Goal: Communication & Community: Answer question/provide support

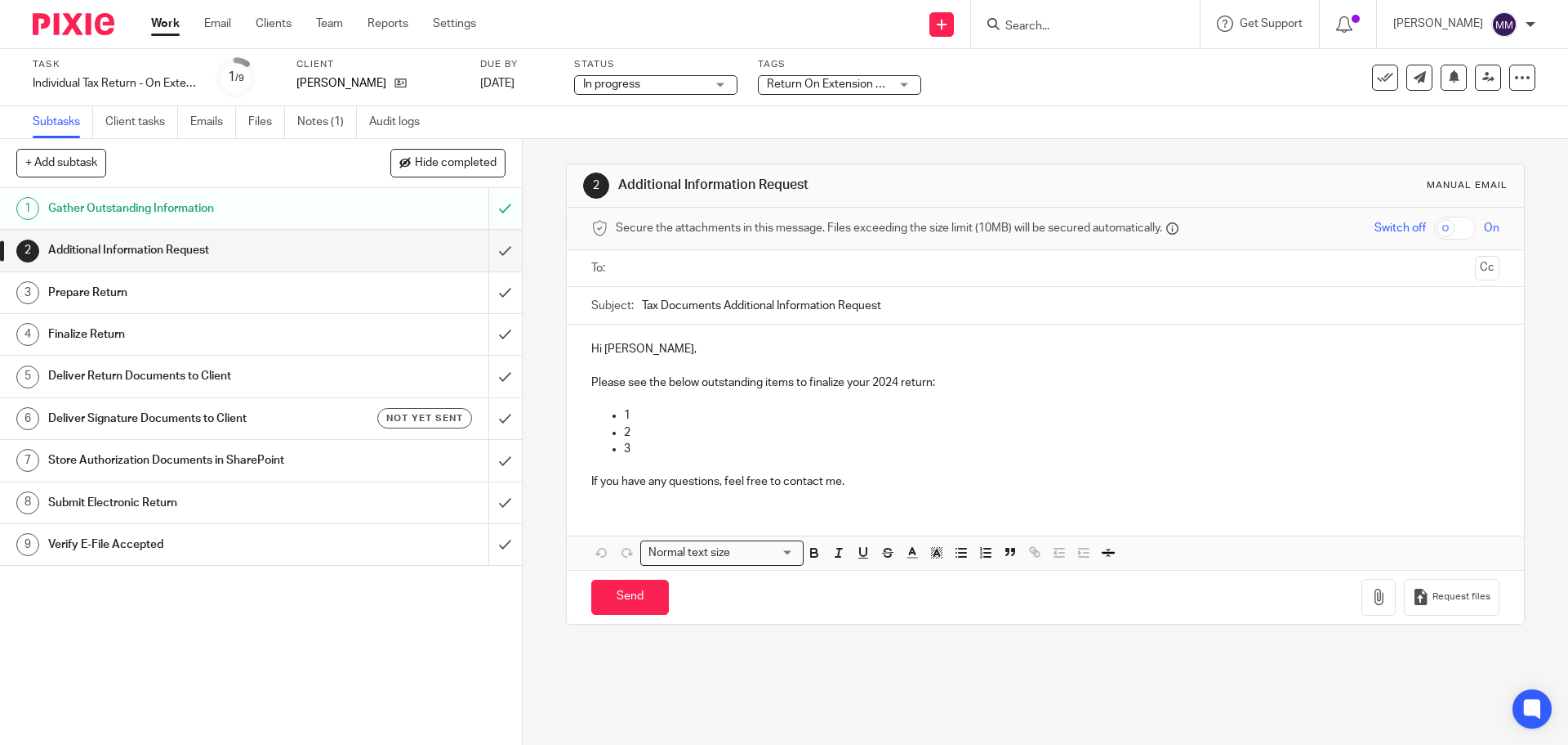
click at [175, 28] on link "Work" at bounding box center [164, 24] width 28 height 16
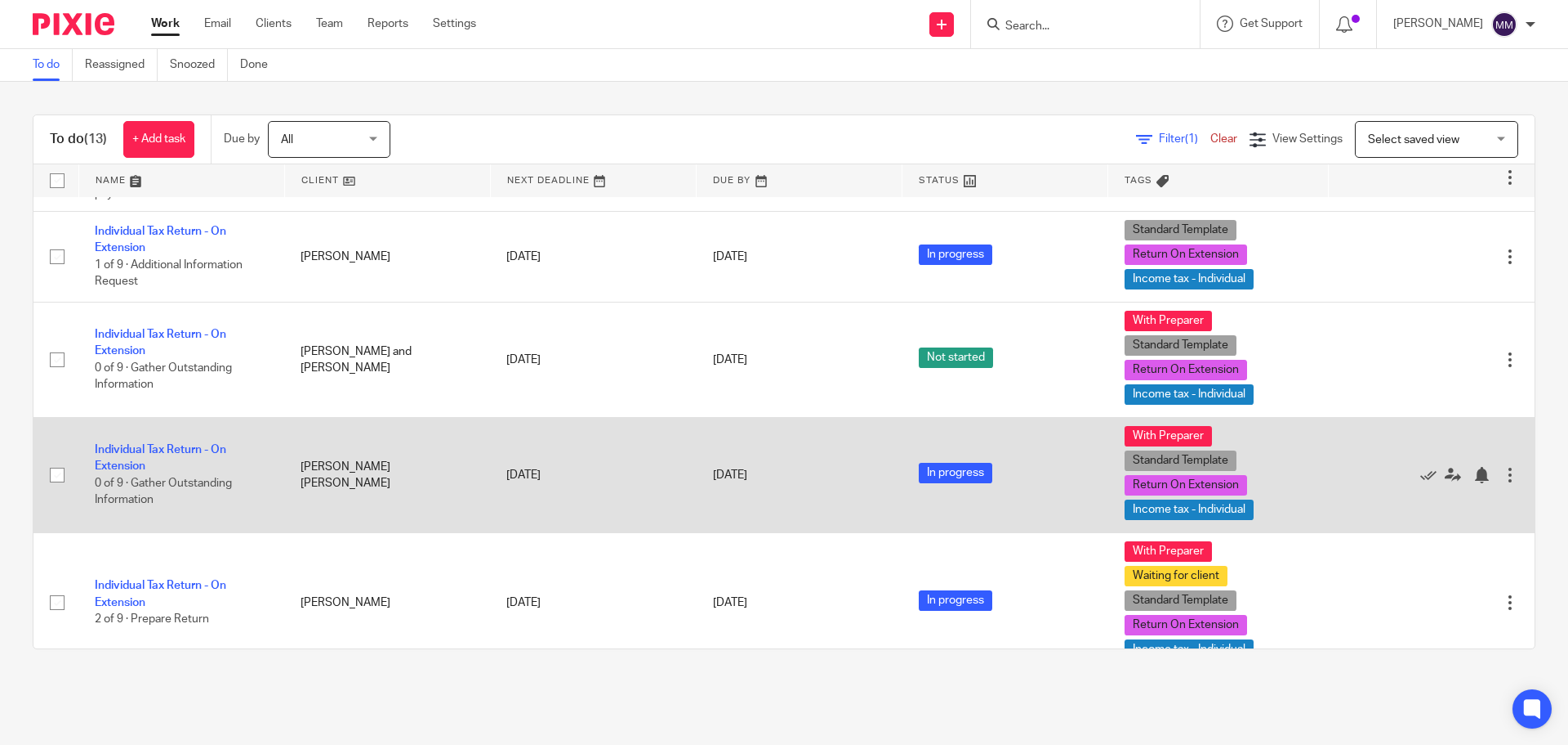
scroll to position [82, 0]
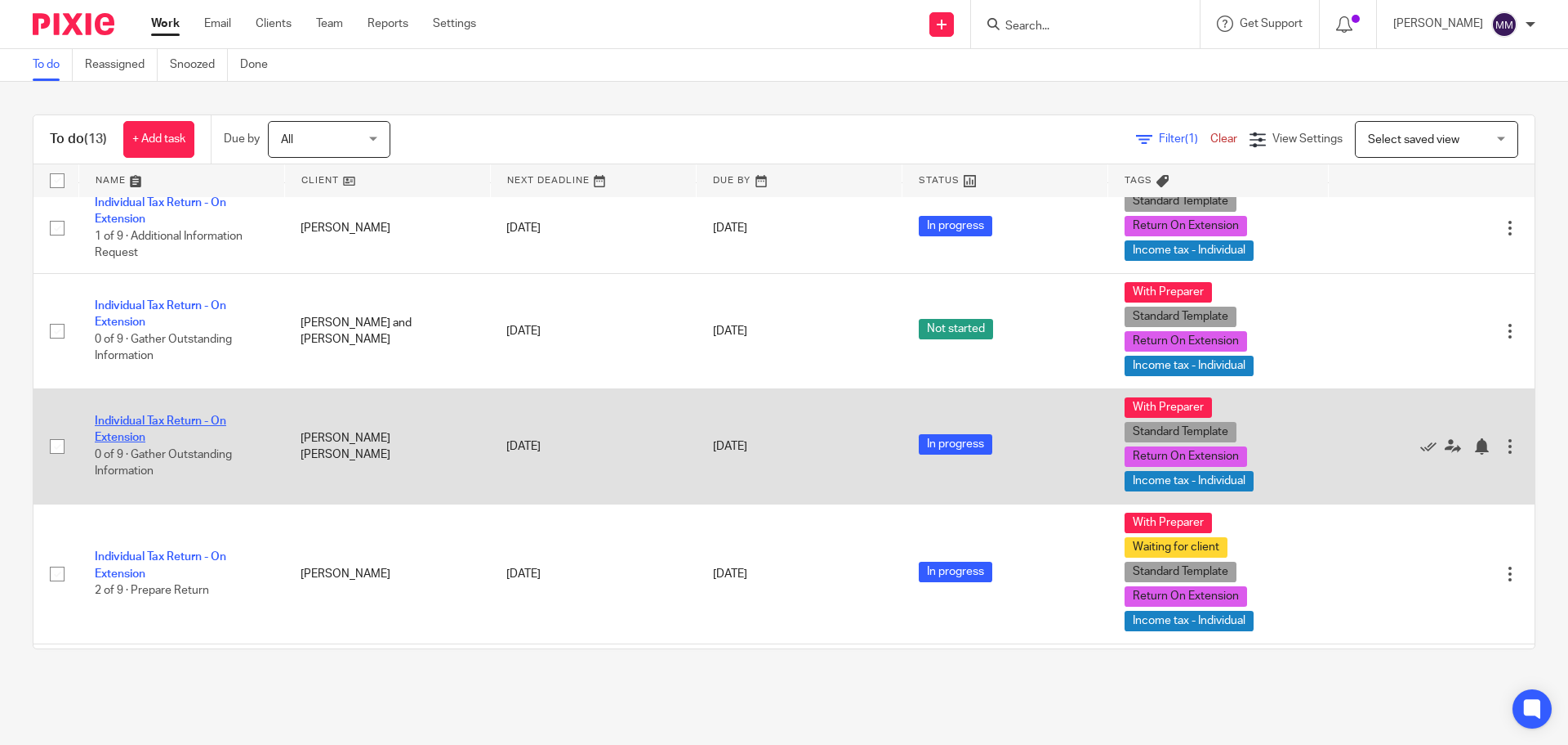
click at [206, 417] on link "Individual Tax Return - On Extension" at bounding box center [160, 429] width 132 height 28
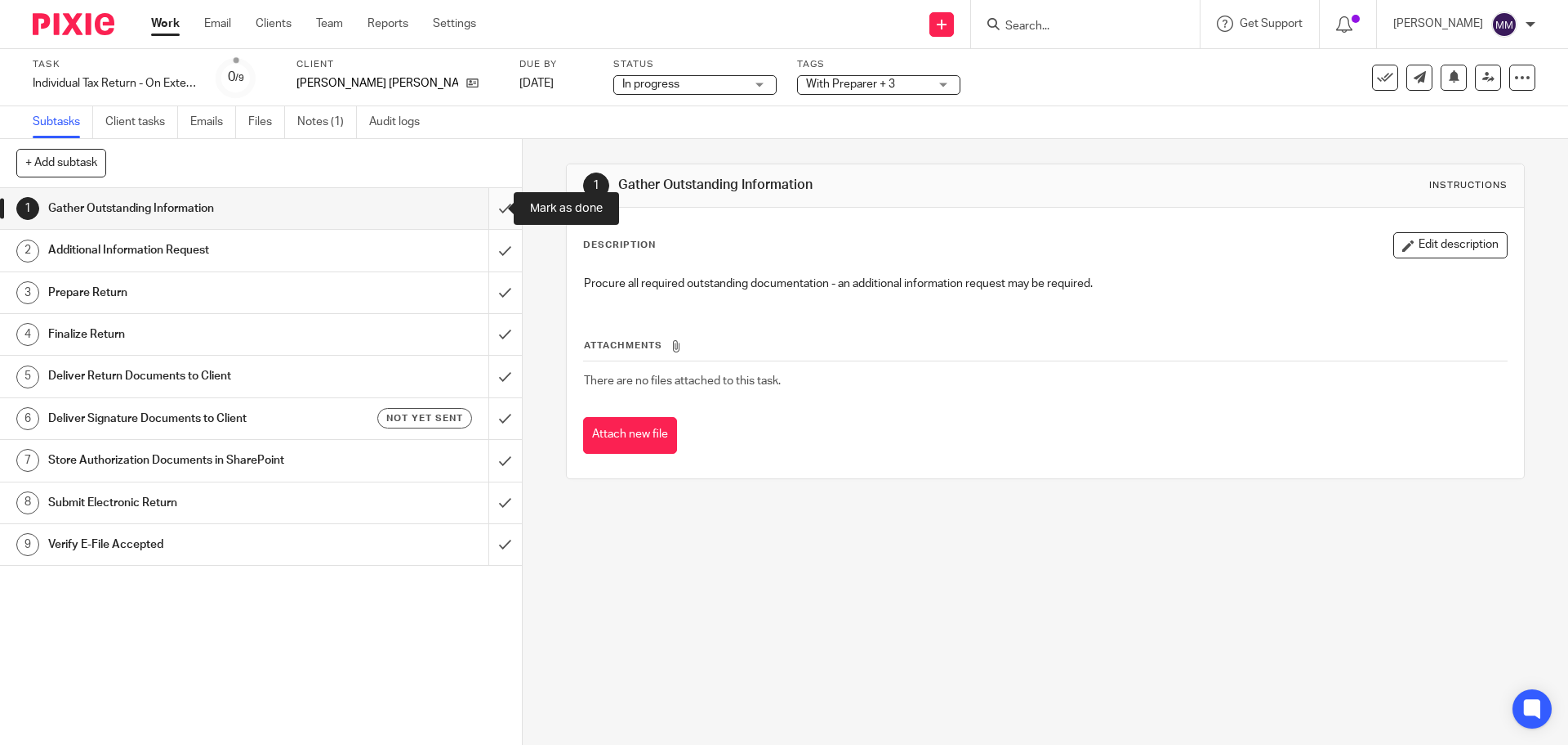
click at [495, 207] on input "submit" at bounding box center [261, 208] width 522 height 41
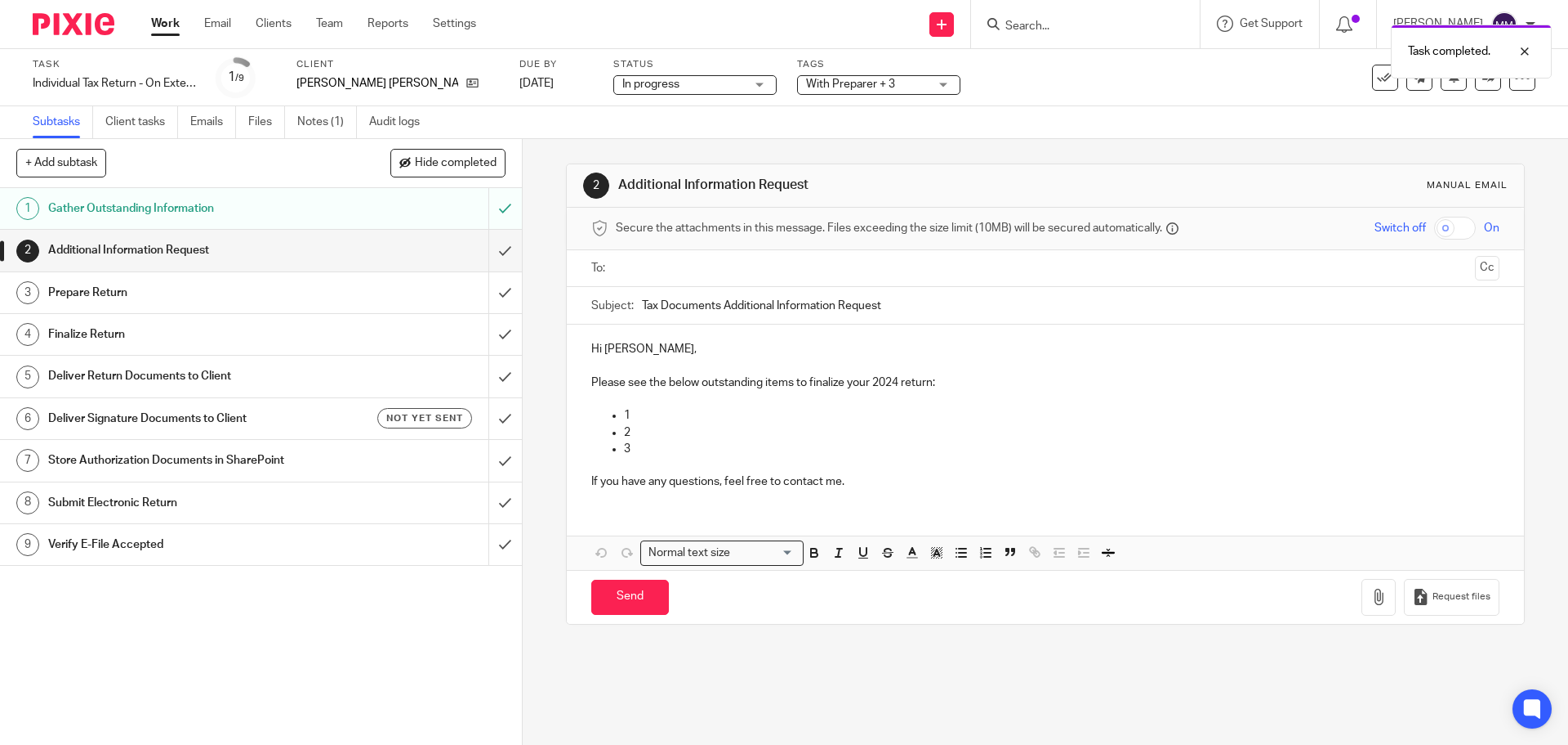
click at [663, 263] on input "text" at bounding box center [1045, 268] width 846 height 19
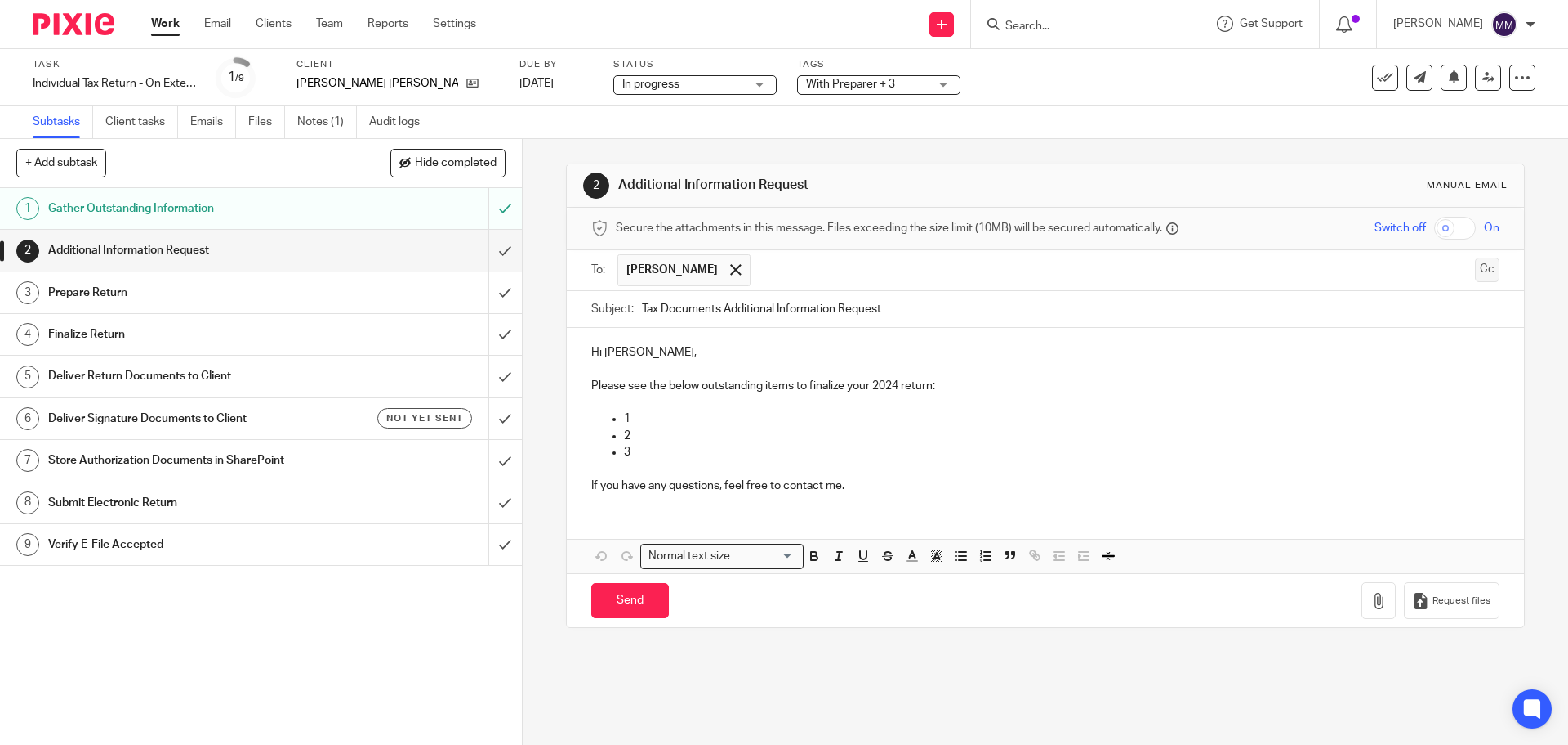
click at [1475, 274] on button "Cc" at bounding box center [1487, 269] width 25 height 25
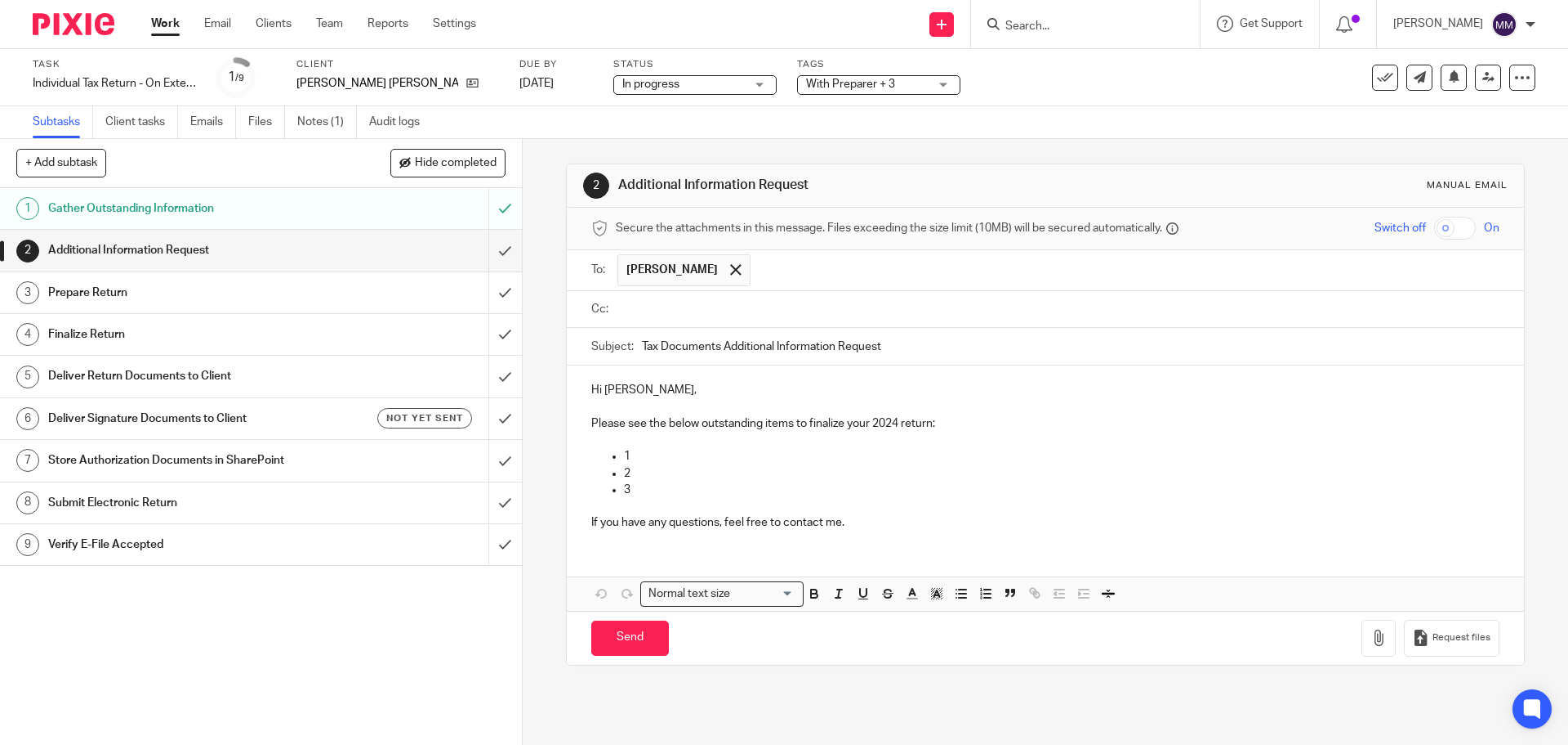
click at [701, 319] on ul at bounding box center [1058, 310] width 882 height 27
click at [698, 310] on input "text" at bounding box center [1057, 309] width 871 height 19
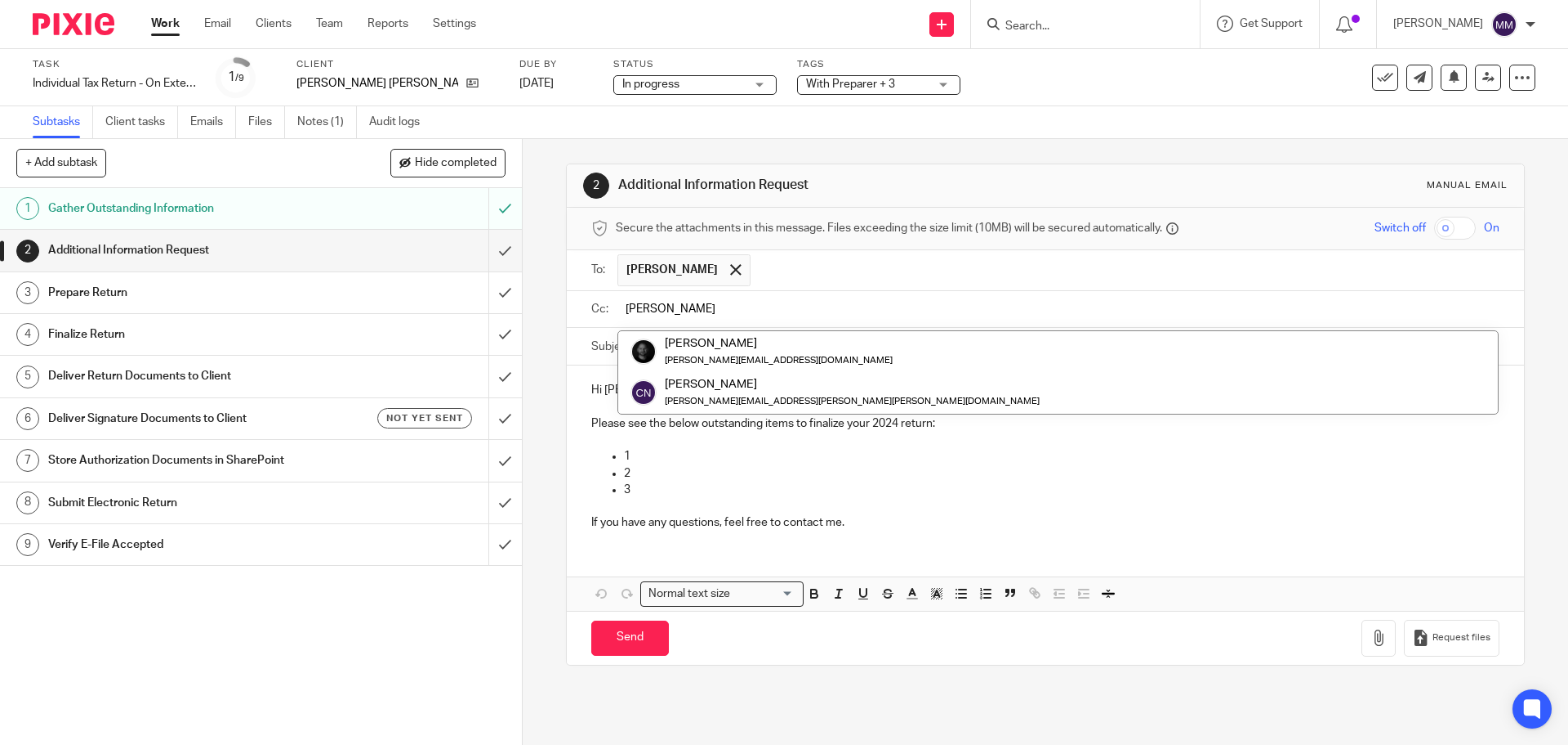
type input "chris"
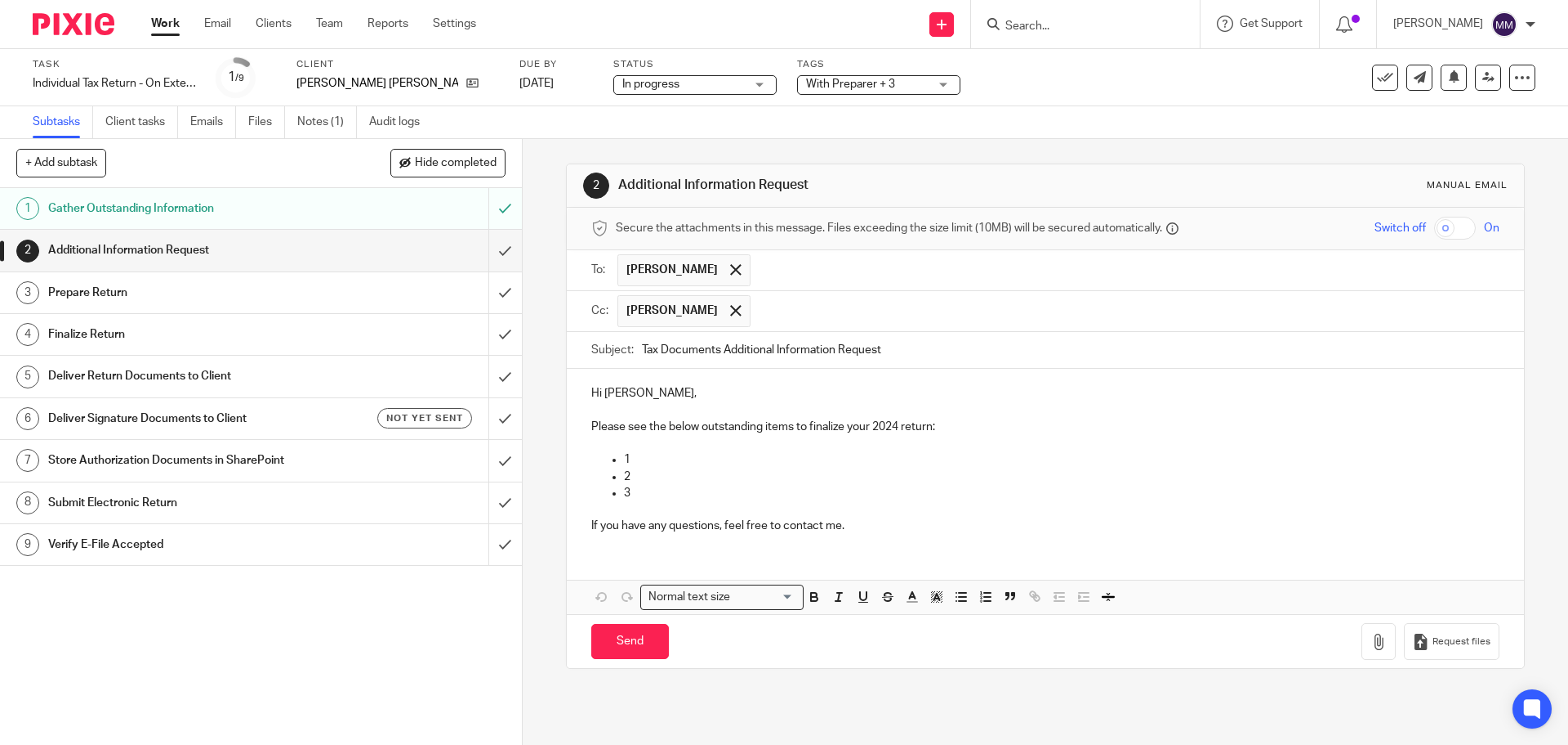
click at [666, 446] on p at bounding box center [1044, 443] width 907 height 16
click at [646, 459] on p "1" at bounding box center [1060, 460] width 874 height 16
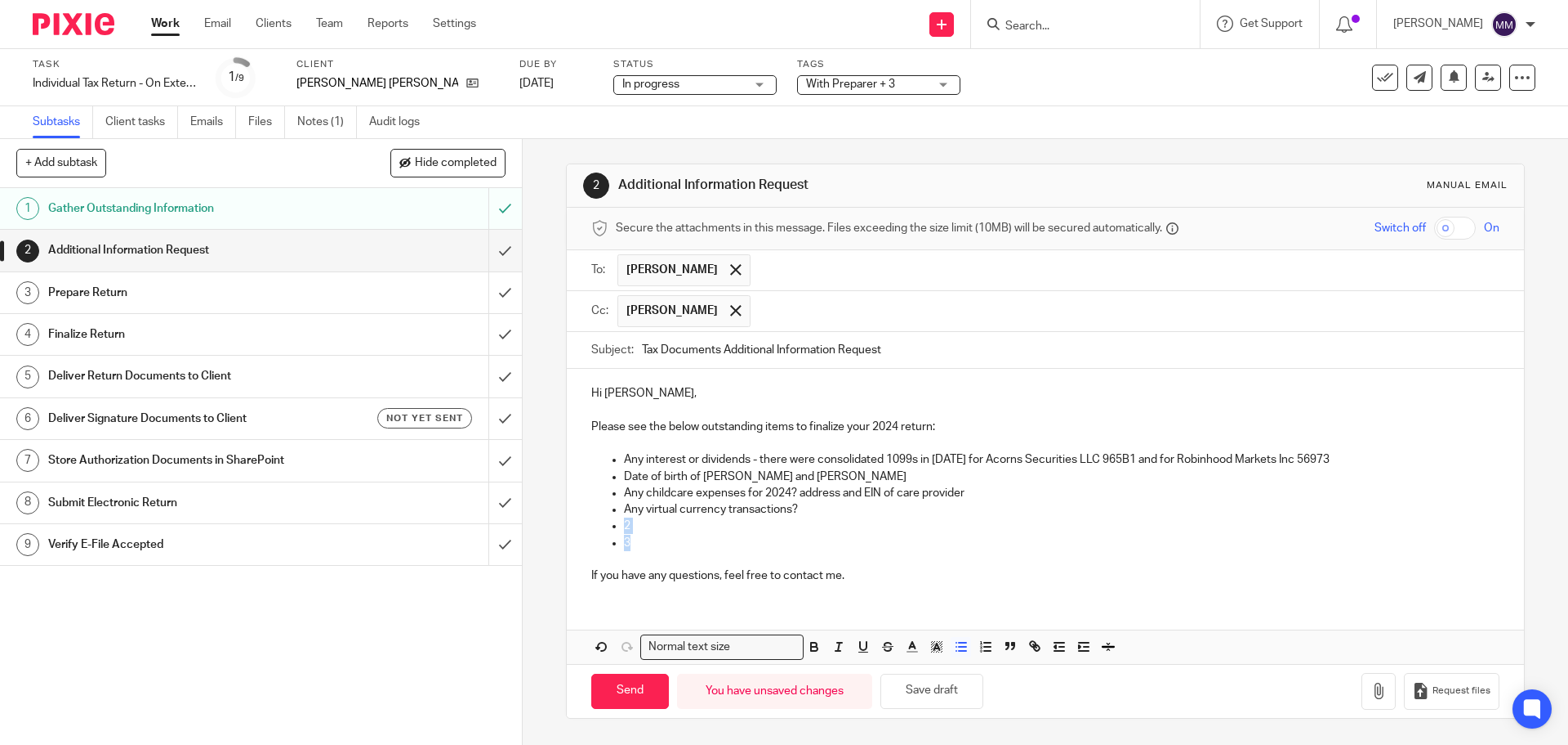
drag, startPoint x: 643, startPoint y: 541, endPoint x: 619, endPoint y: 522, distance: 30.6
click at [619, 522] on ul "Any interest or dividends - there were consolidated 1099s in 2023 for Acorns Se…" at bounding box center [1044, 502] width 907 height 100
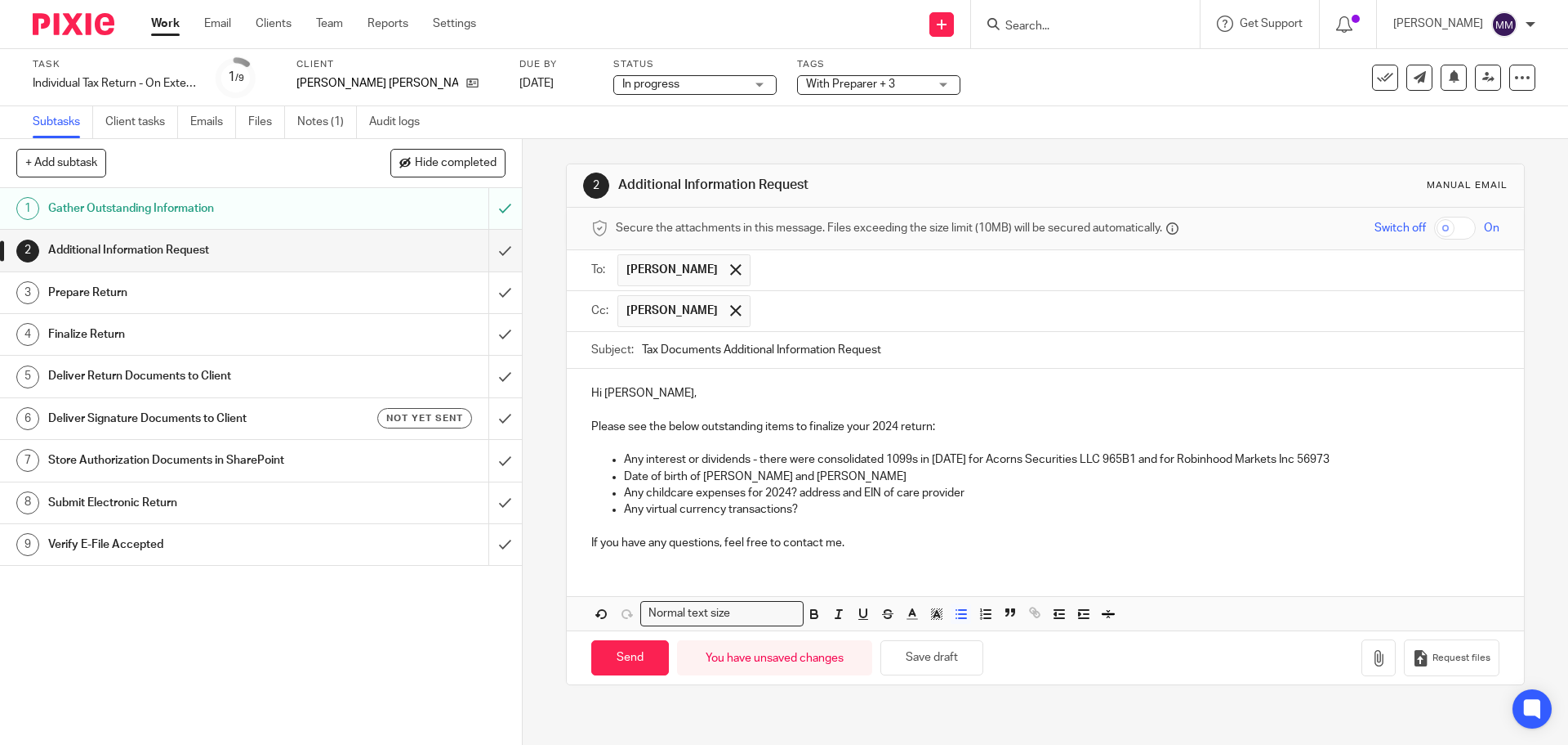
click at [869, 537] on p "If you have any questions, feel free to contact me." at bounding box center [1044, 542] width 907 height 16
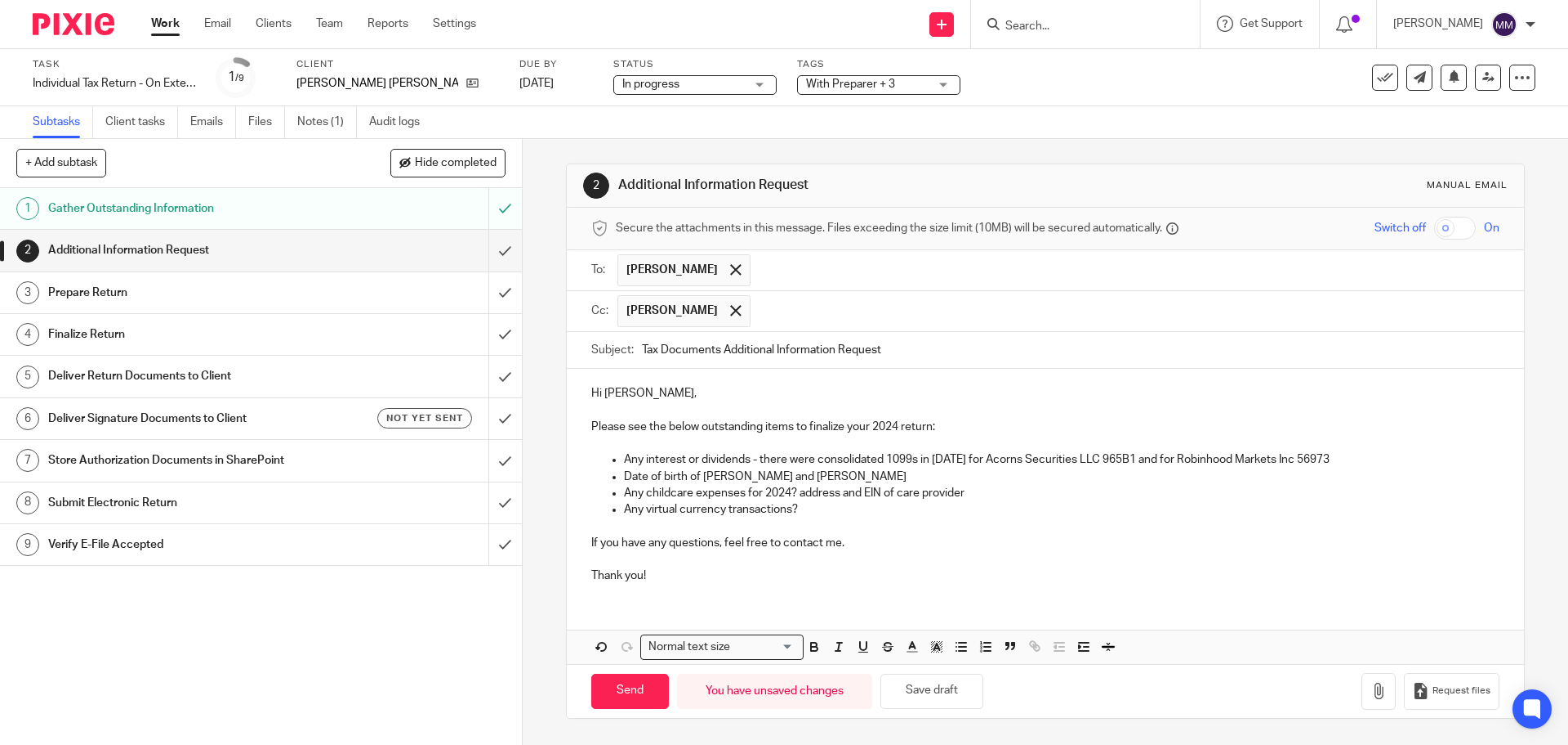
click at [643, 352] on input "Tax Documents Additional Information Request" at bounding box center [1070, 350] width 857 height 36
type input "2024 Tax Documents Additional Information Request"
click at [624, 457] on p "Any interest or dividends - there were consolidated 1099s in 2023 for Acorns Se…" at bounding box center [1060, 460] width 874 height 16
click at [728, 584] on div "Hi Austin, Please see the below outstanding items to finalize your 2024 return:…" at bounding box center [1044, 482] width 956 height 227
click at [801, 494] on p "Any childcare expenses for 2024? address and EIN of care provider" at bounding box center [1060, 492] width 874 height 16
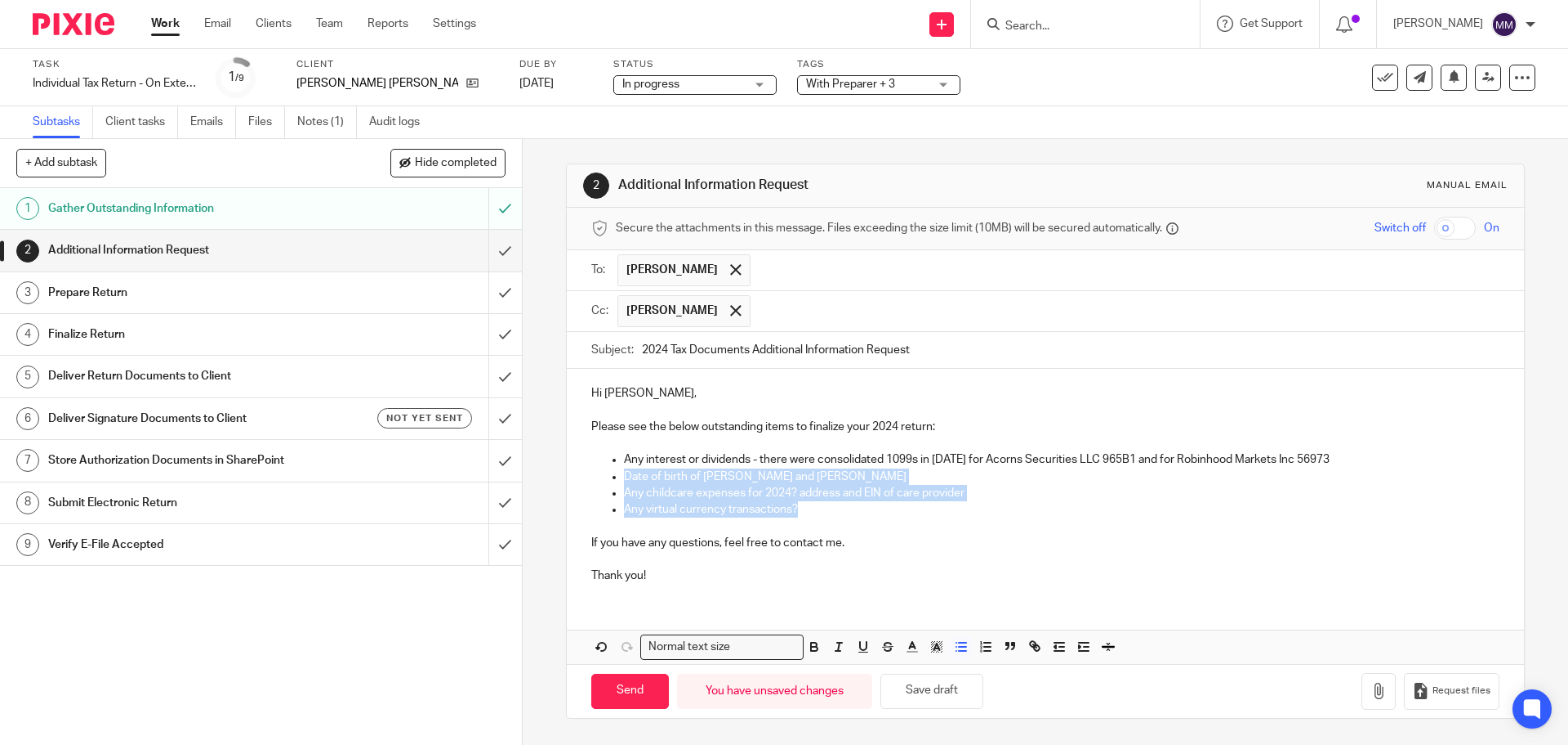
drag, startPoint x: 810, startPoint y: 509, endPoint x: 622, endPoint y: 482, distance: 189.9
click at [622, 482] on ul "Any interest or dividends - there were consolidated 1099s in 2023 for Acorns Se…" at bounding box center [1044, 484] width 907 height 66
copy ul "Date of birth of Harlow and Braxton Campbell Any childcare expenses for 2024? a…"
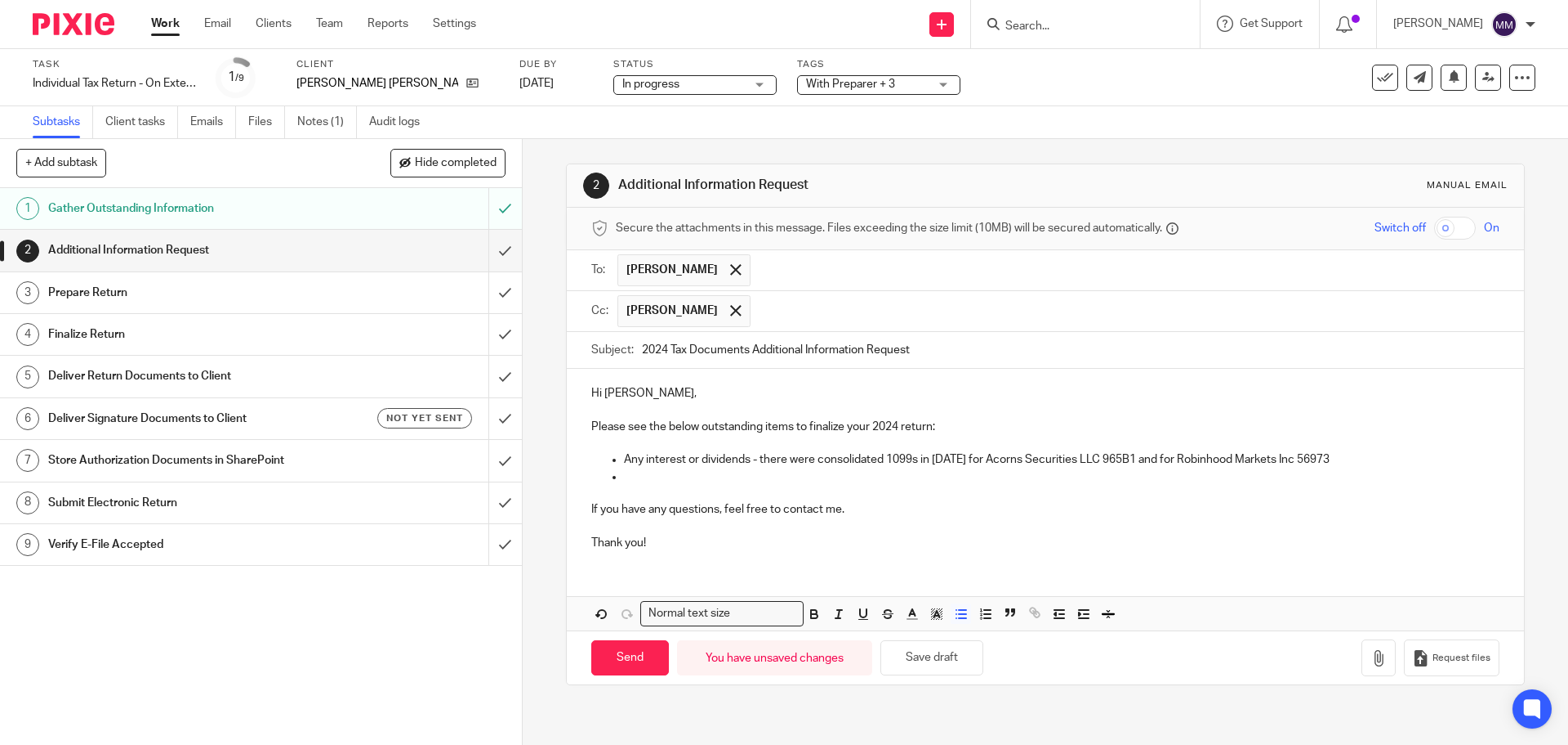
click at [638, 478] on p at bounding box center [1060, 476] width 874 height 16
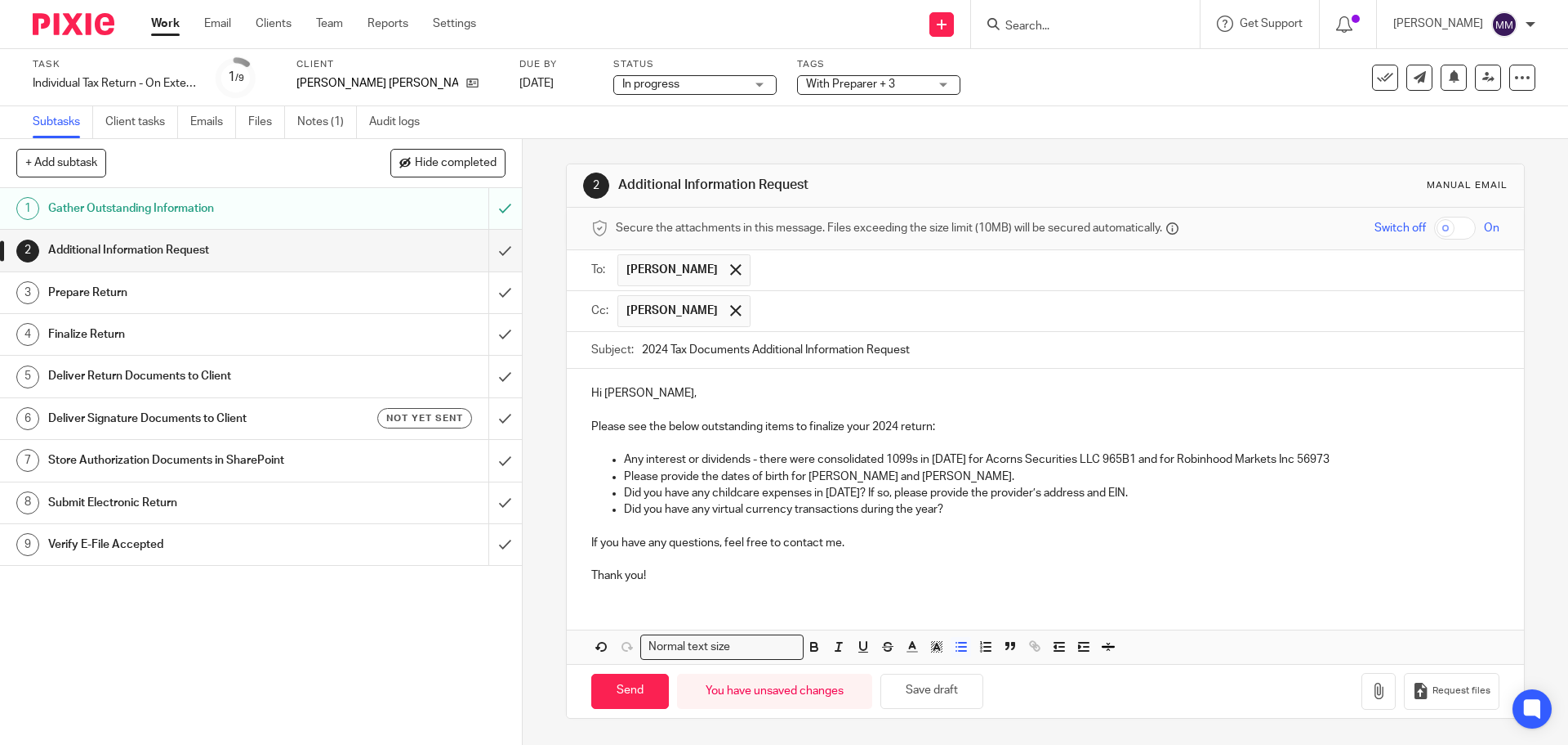
click at [857, 547] on p "If you have any questions, feel free to contact me." at bounding box center [1044, 542] width 907 height 16
click at [624, 459] on p "Any interest or dividends - there were consolidated 1099s in 2023 for Acorns Se…" at bounding box center [1060, 460] width 874 height 16
drag, startPoint x: 621, startPoint y: 459, endPoint x: 972, endPoint y: 460, distance: 351.0
click at [972, 460] on p "Any interest or dividends - there were consolidated 1099s in 2023 for Acorns Se…" at bounding box center [1060, 460] width 874 height 16
copy p "Any interest or dividends - there were consolidated 1099s in 2023 for"
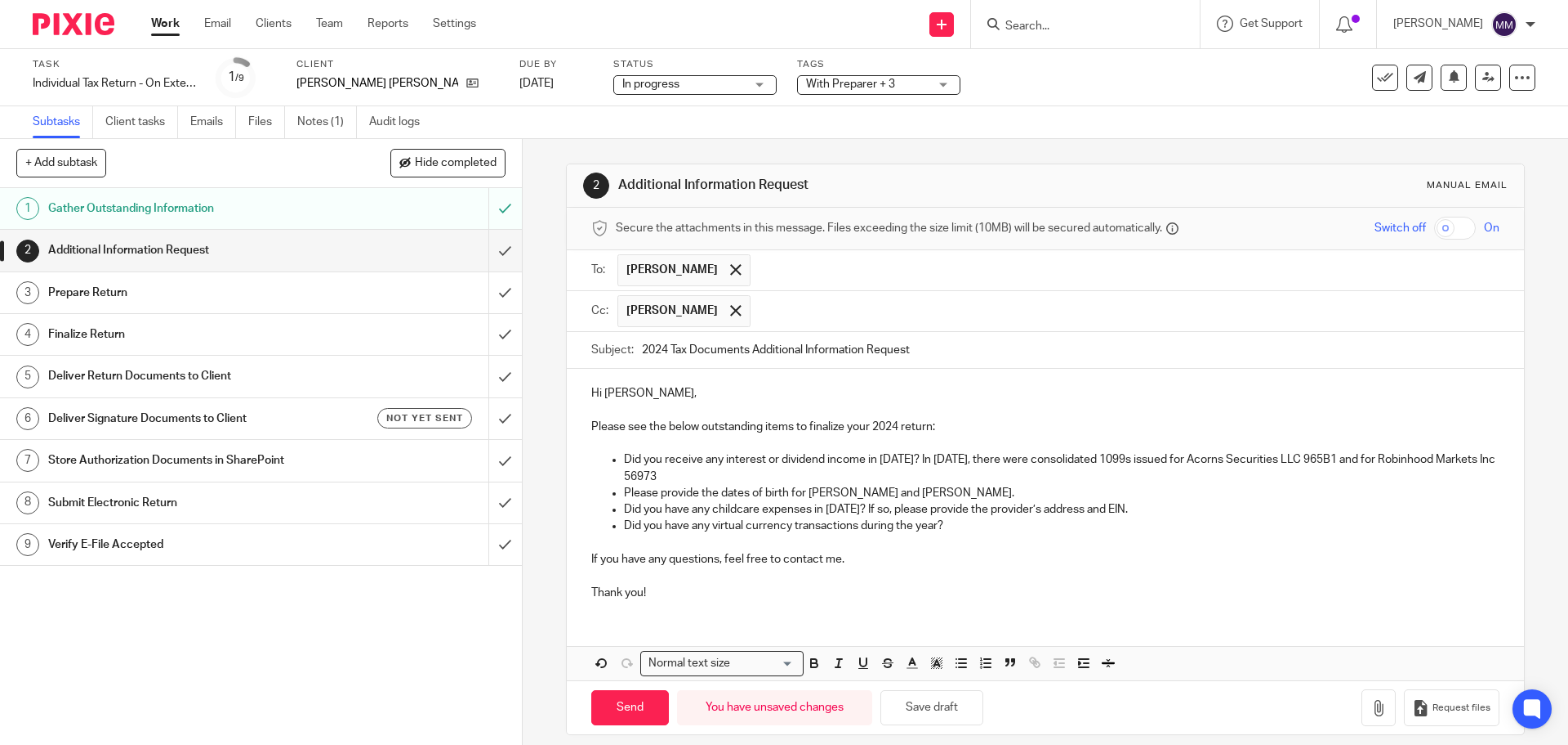
click at [863, 555] on p "If you have any questions, feel free to contact me." at bounding box center [1044, 559] width 907 height 16
click at [1027, 555] on p "If you have any questions, feel free to contact me. You can upload any document…" at bounding box center [1044, 559] width 907 height 16
click at [1080, 550] on p at bounding box center [1044, 542] width 907 height 16
click at [1080, 558] on p "If you have any questions, feel free to contact me. You can upload any document…" at bounding box center [1044, 559] width 907 height 16
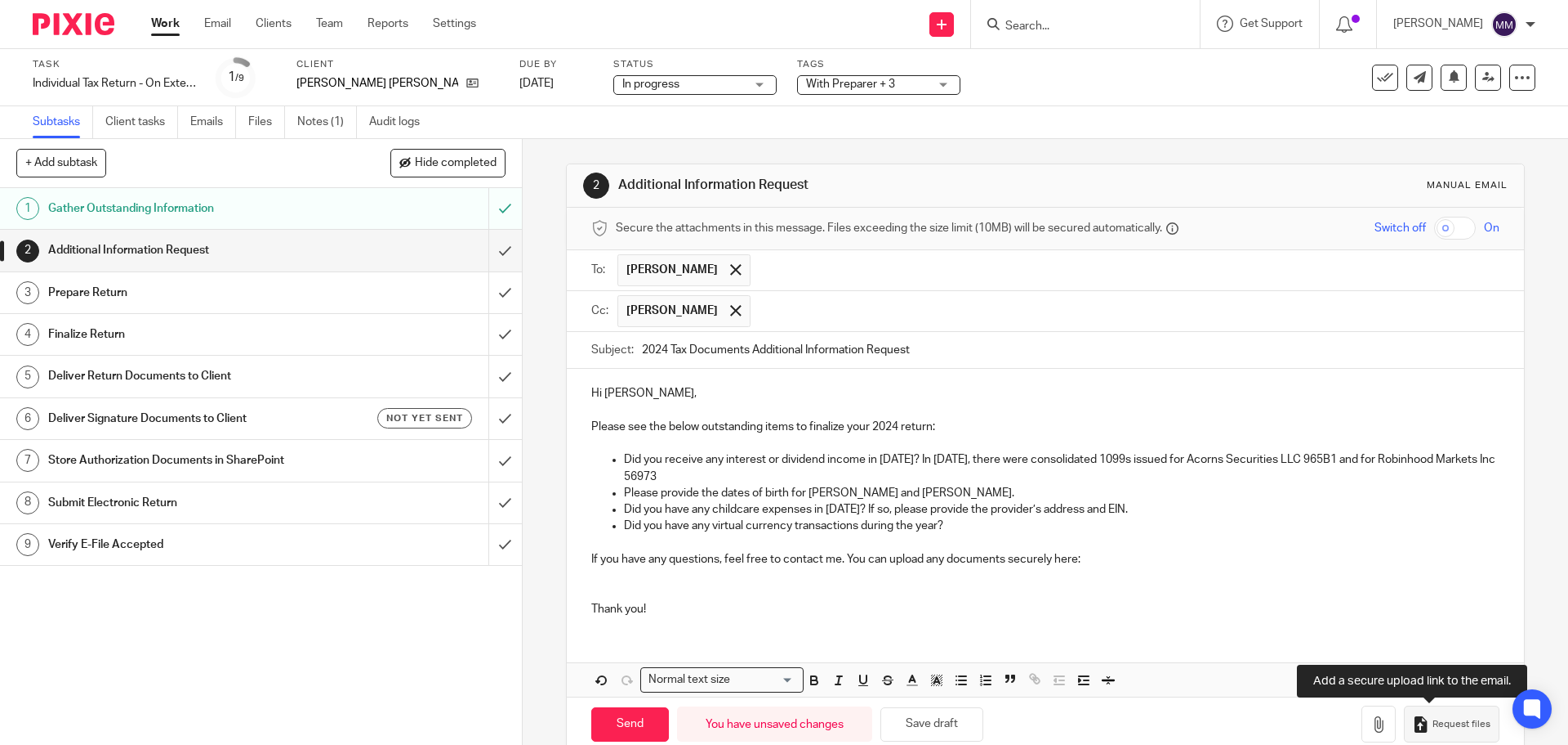
click at [1408, 712] on button "Request files" at bounding box center [1451, 723] width 94 height 36
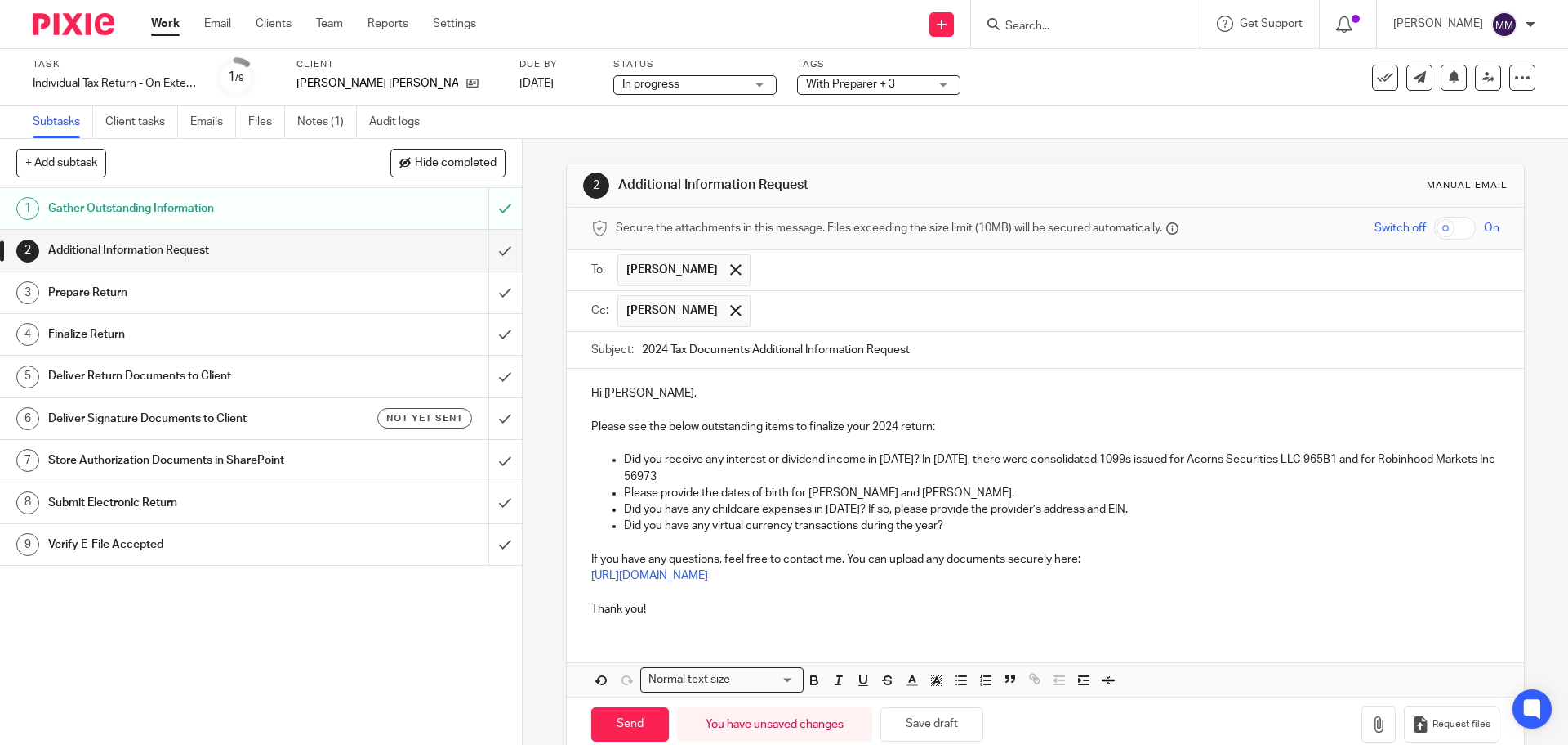
click at [1080, 559] on p "If you have any questions, feel free to contact me. You can upload any document…" at bounding box center [1044, 559] width 907 height 16
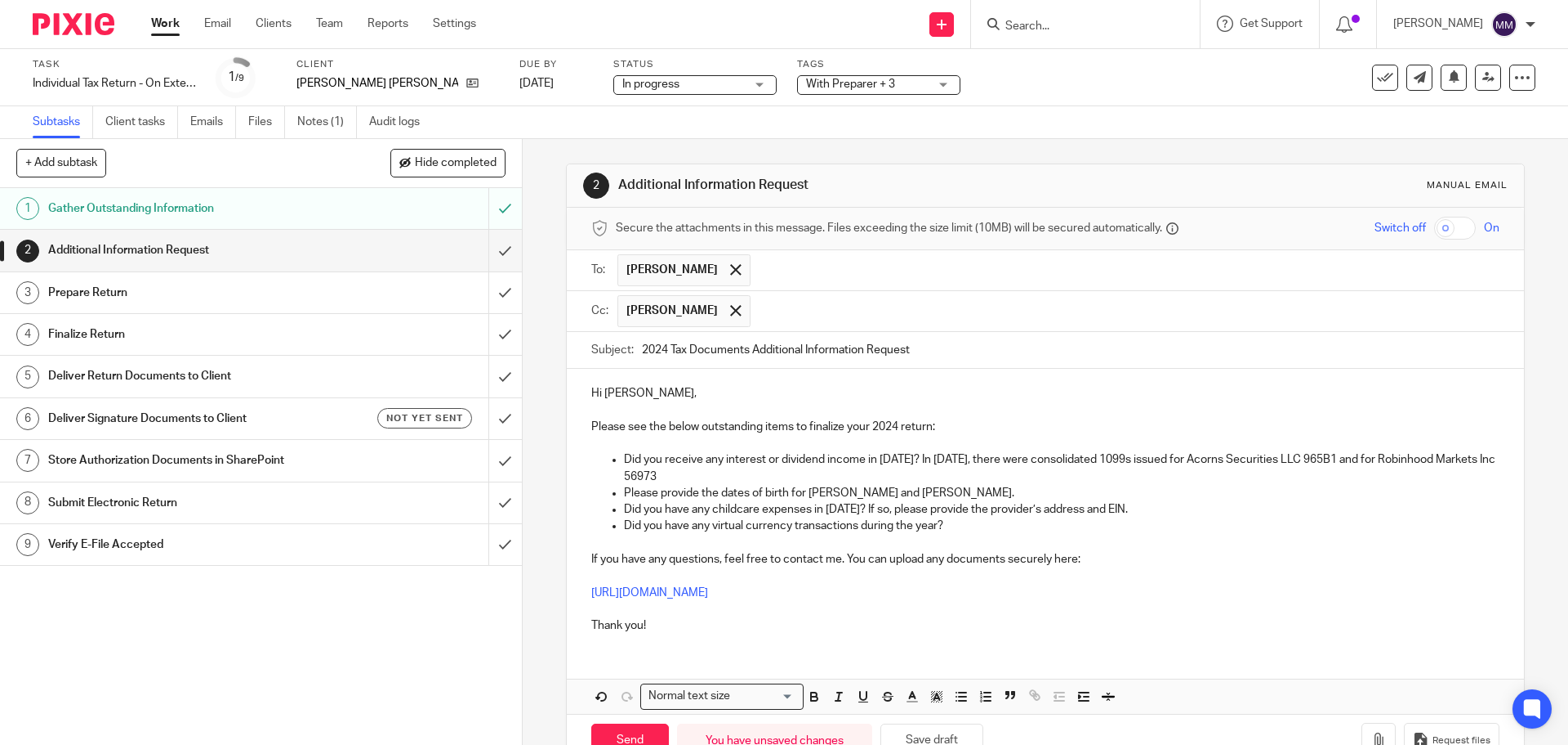
scroll to position [48, 0]
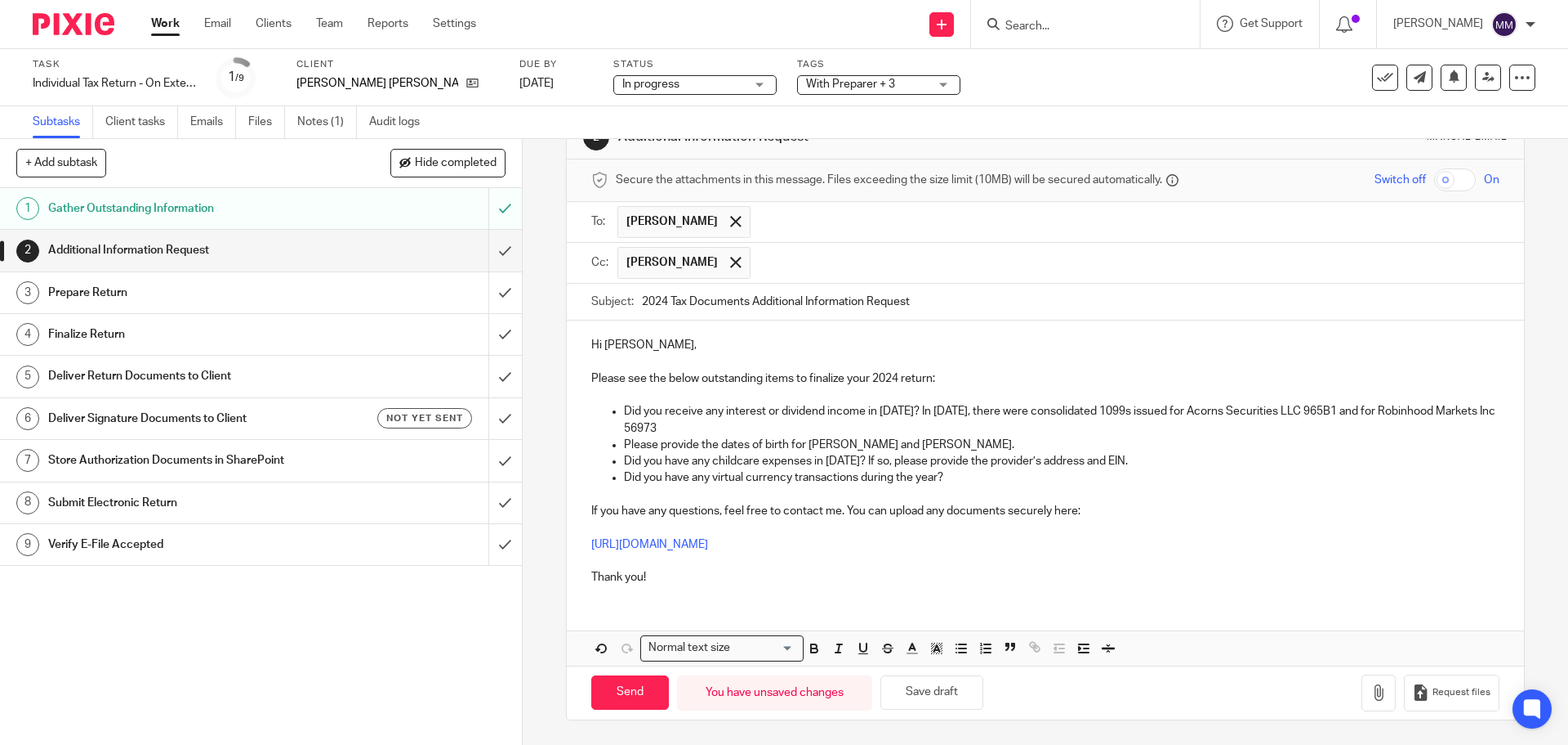
click at [811, 214] on input "text" at bounding box center [1126, 222] width 735 height 32
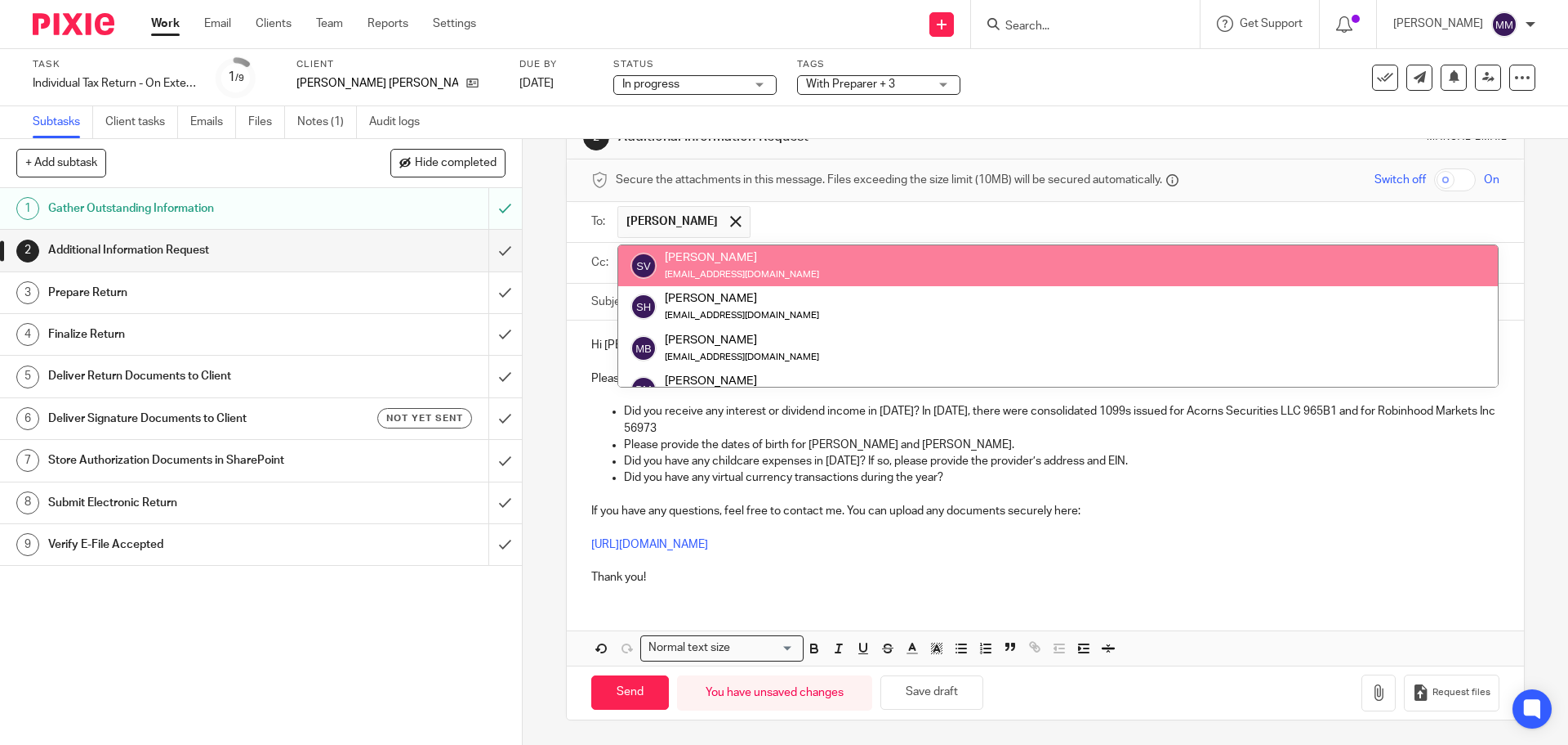
click at [598, 466] on ul "Did you receive any interest or dividend income in 2024? In 2023, there were co…" at bounding box center [1044, 444] width 907 height 83
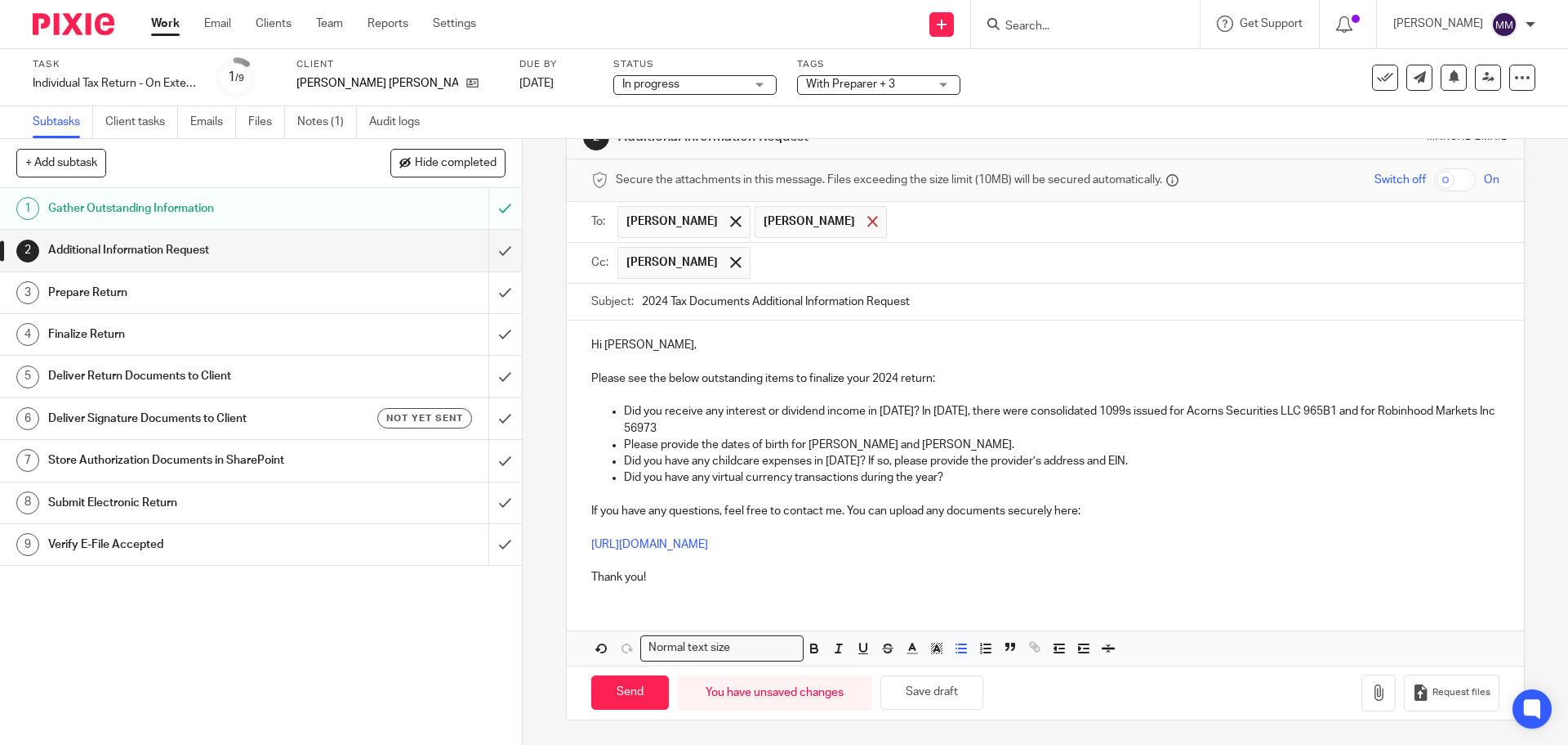
click at [867, 224] on span at bounding box center [873, 221] width 11 height 11
click at [620, 691] on input "Send" at bounding box center [629, 692] width 77 height 35
type input "Sent"
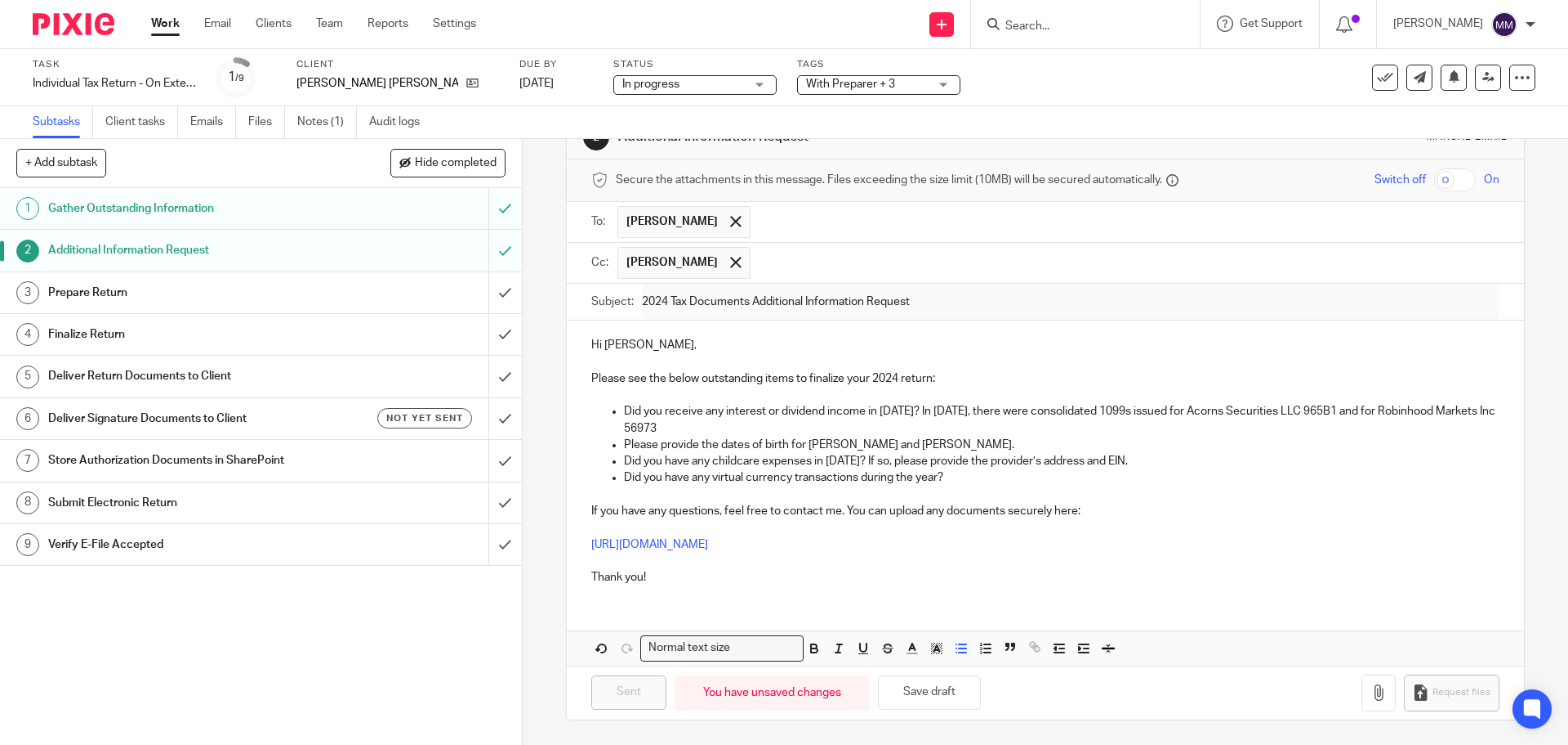
click at [823, 77] on span "With Preparer + 3" at bounding box center [867, 84] width 123 height 17
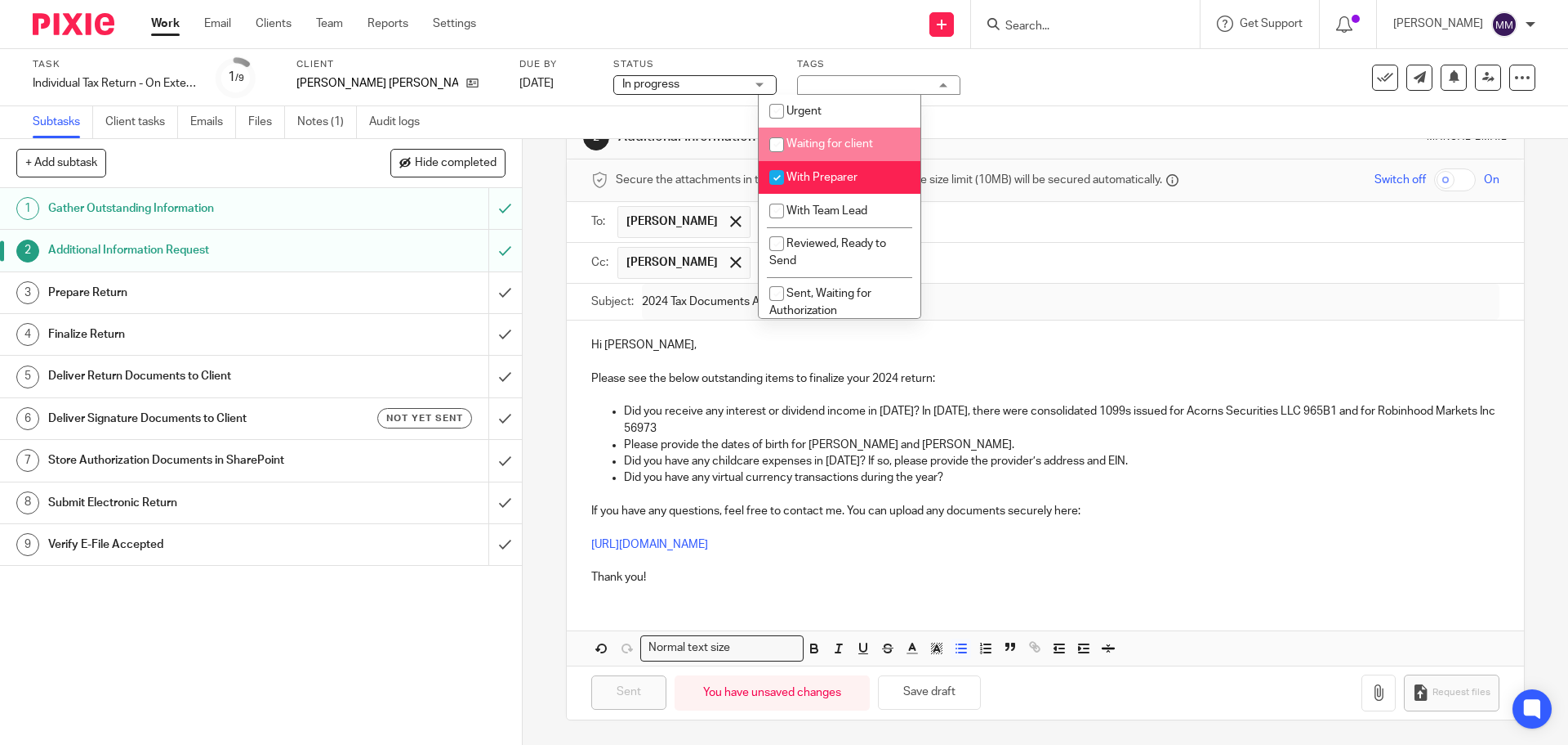
click at [834, 145] on span "Waiting for client" at bounding box center [829, 144] width 86 height 12
checkbox input "true"
click at [1031, 94] on div "Task Individual Tax Return - On Extension Save Individual Tax Return - On Exten…" at bounding box center [658, 77] width 1252 height 39
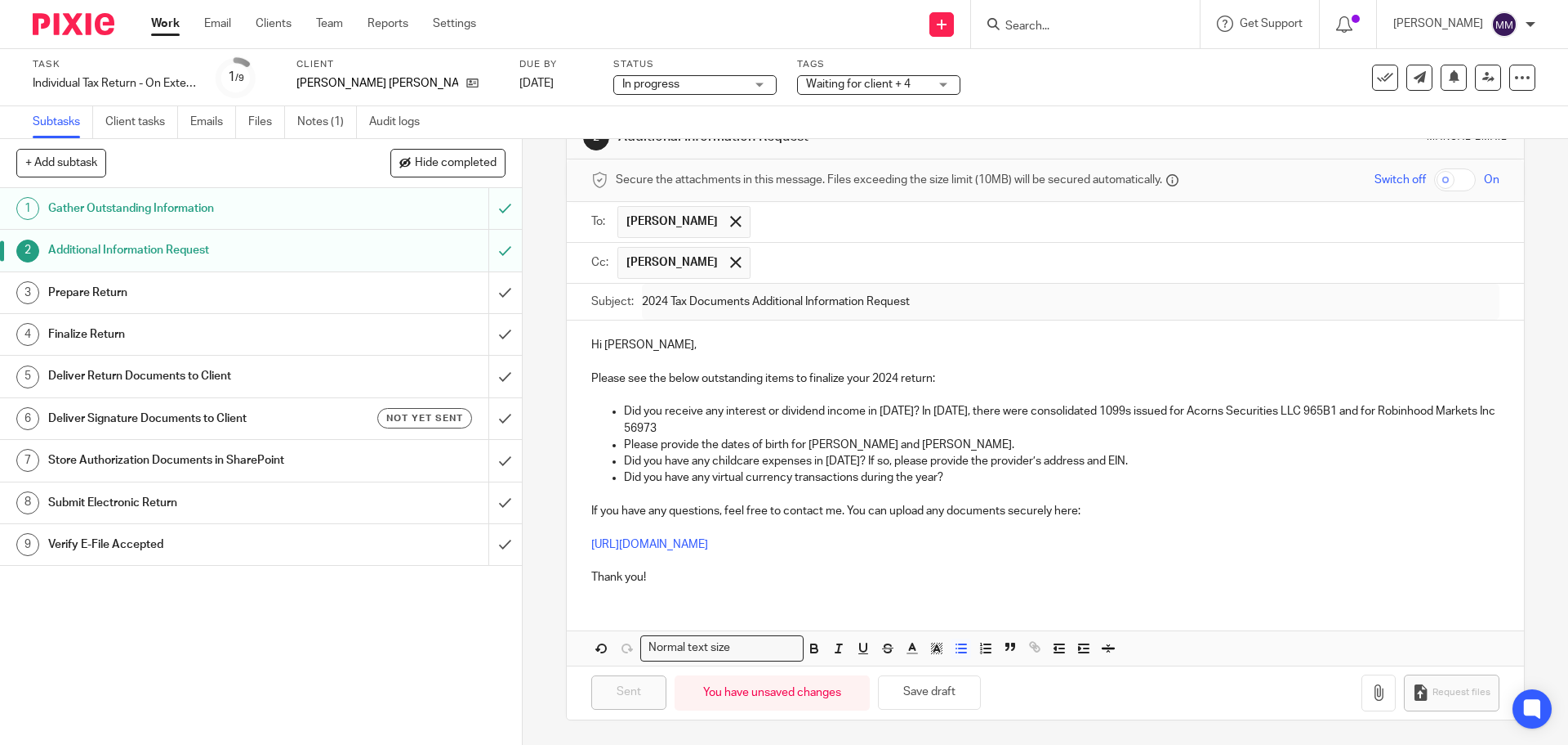
click at [159, 19] on link "Work" at bounding box center [164, 24] width 28 height 16
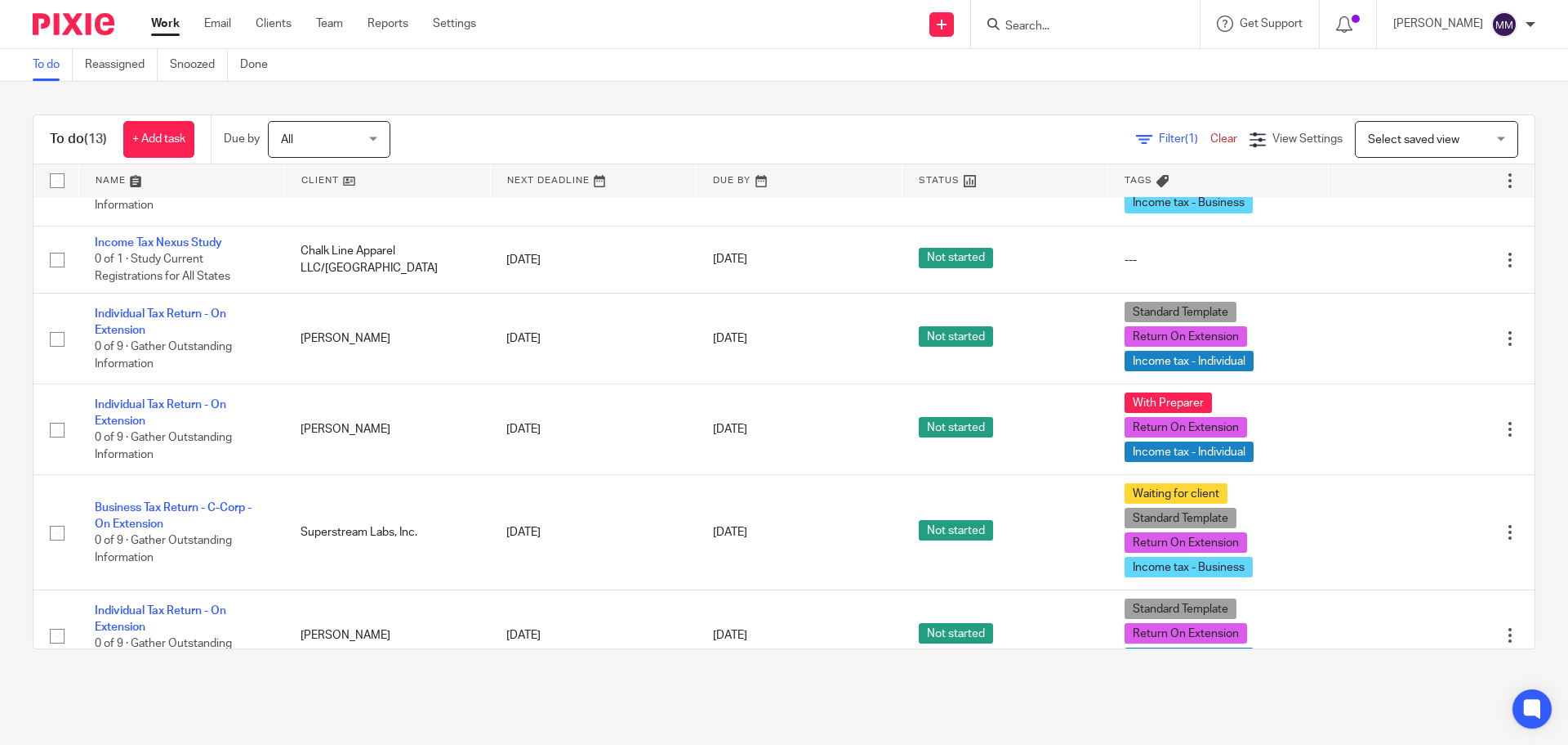
scroll to position [852, 0]
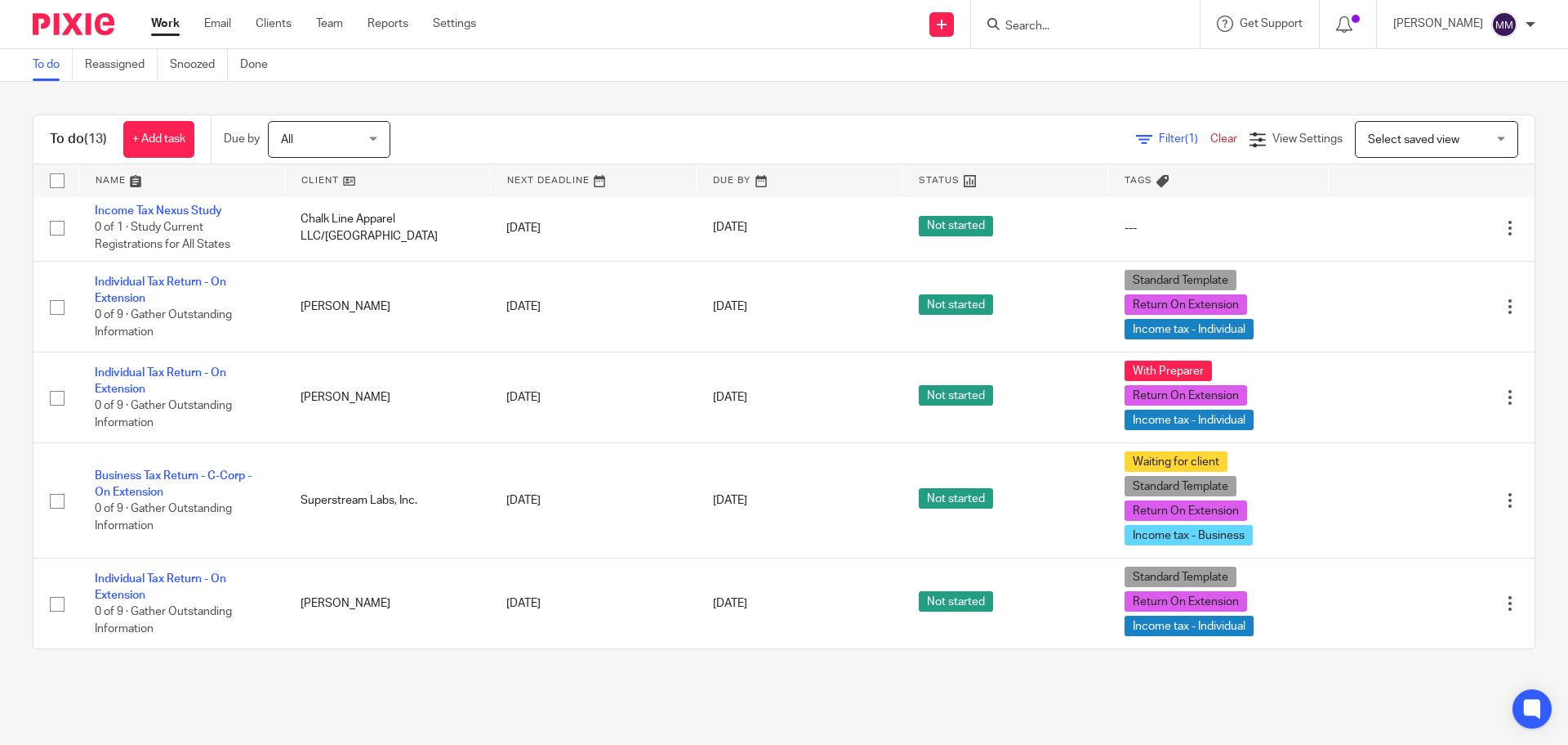
click at [162, 20] on link "Work" at bounding box center [164, 24] width 28 height 16
